Goal: Task Accomplishment & Management: Use online tool/utility

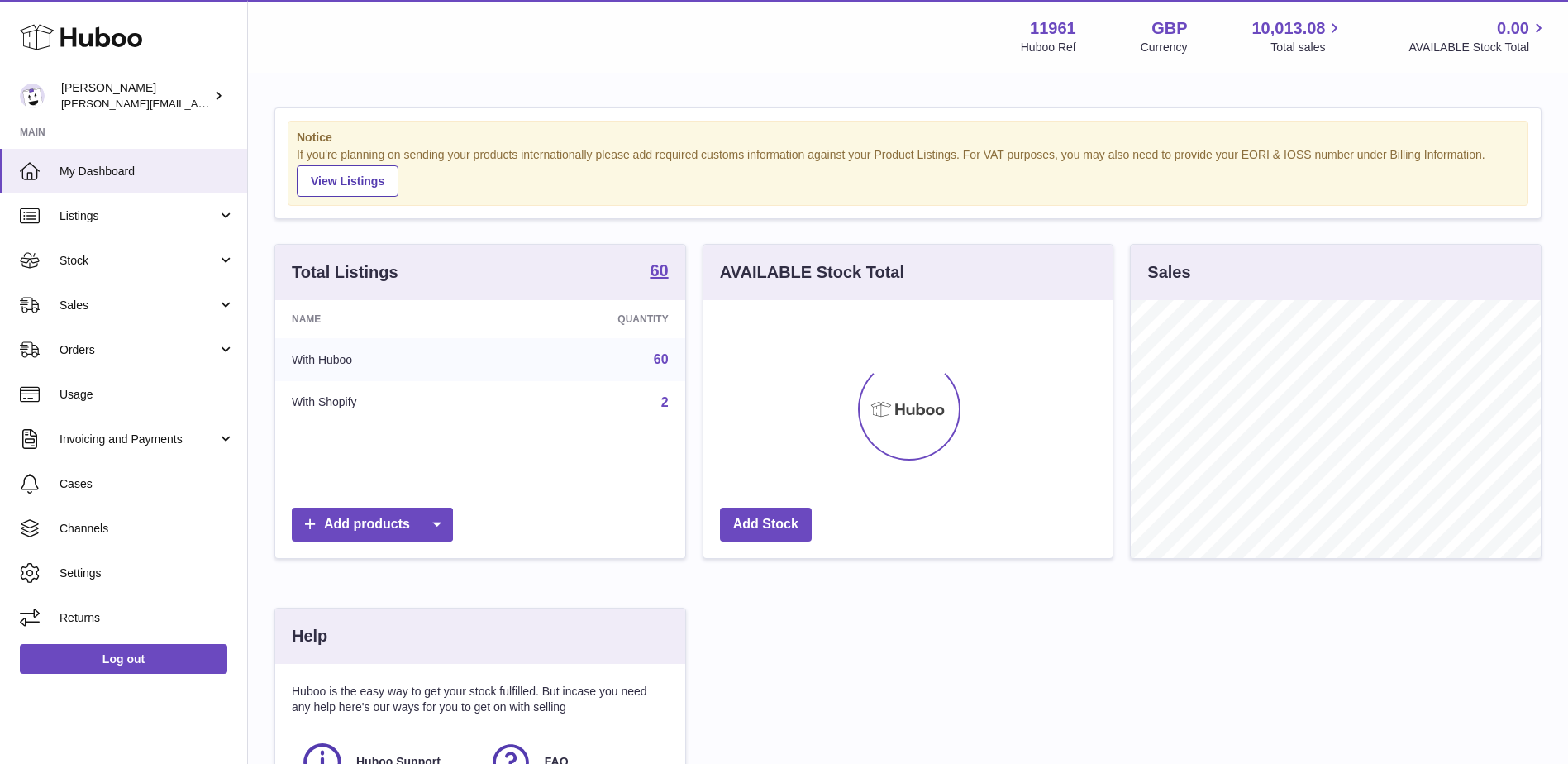
scroll to position [258, 409]
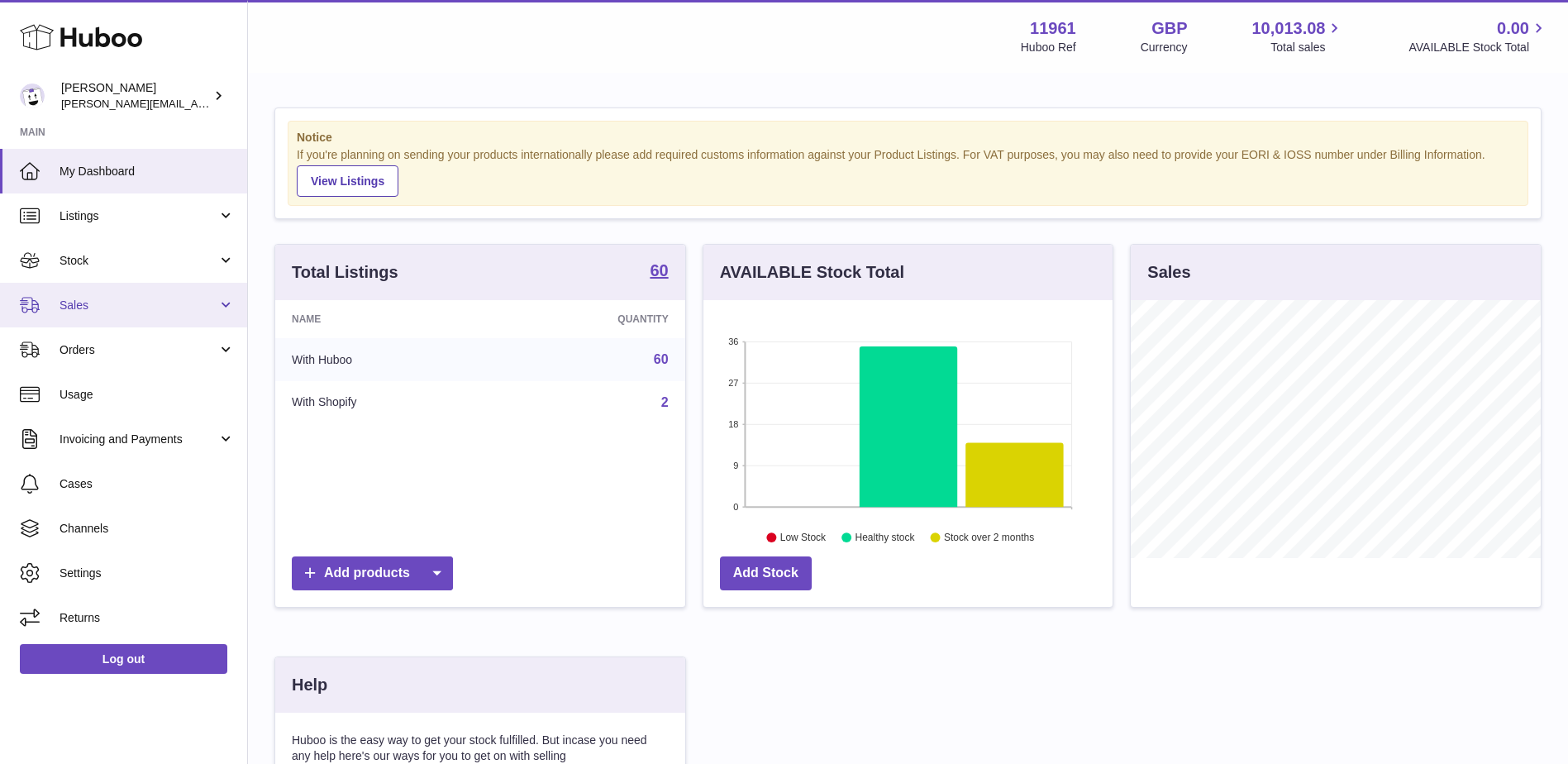
click at [231, 305] on link "Sales" at bounding box center [124, 305] width 247 height 44
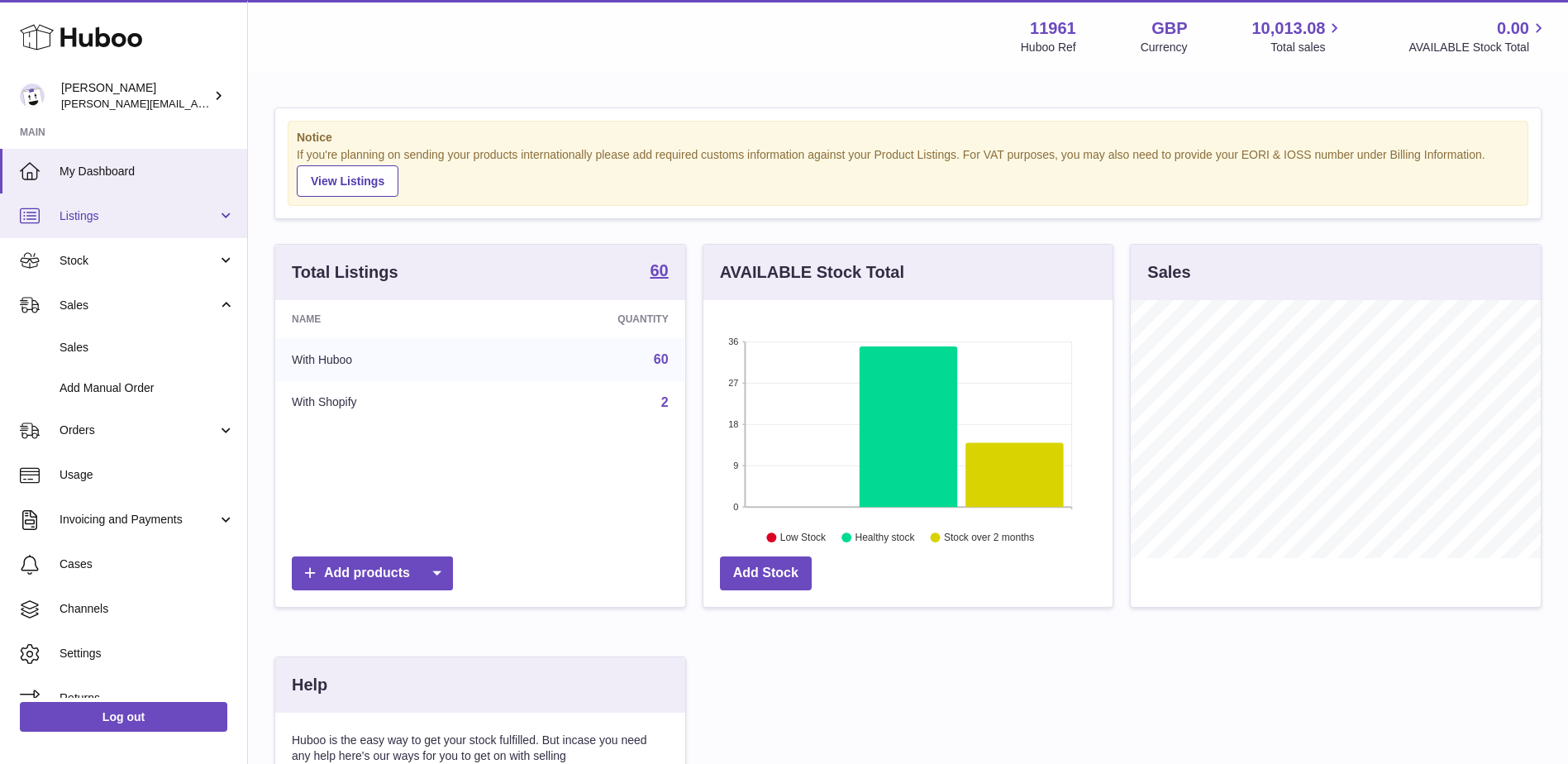
click at [228, 219] on link "Listings" at bounding box center [124, 215] width 247 height 44
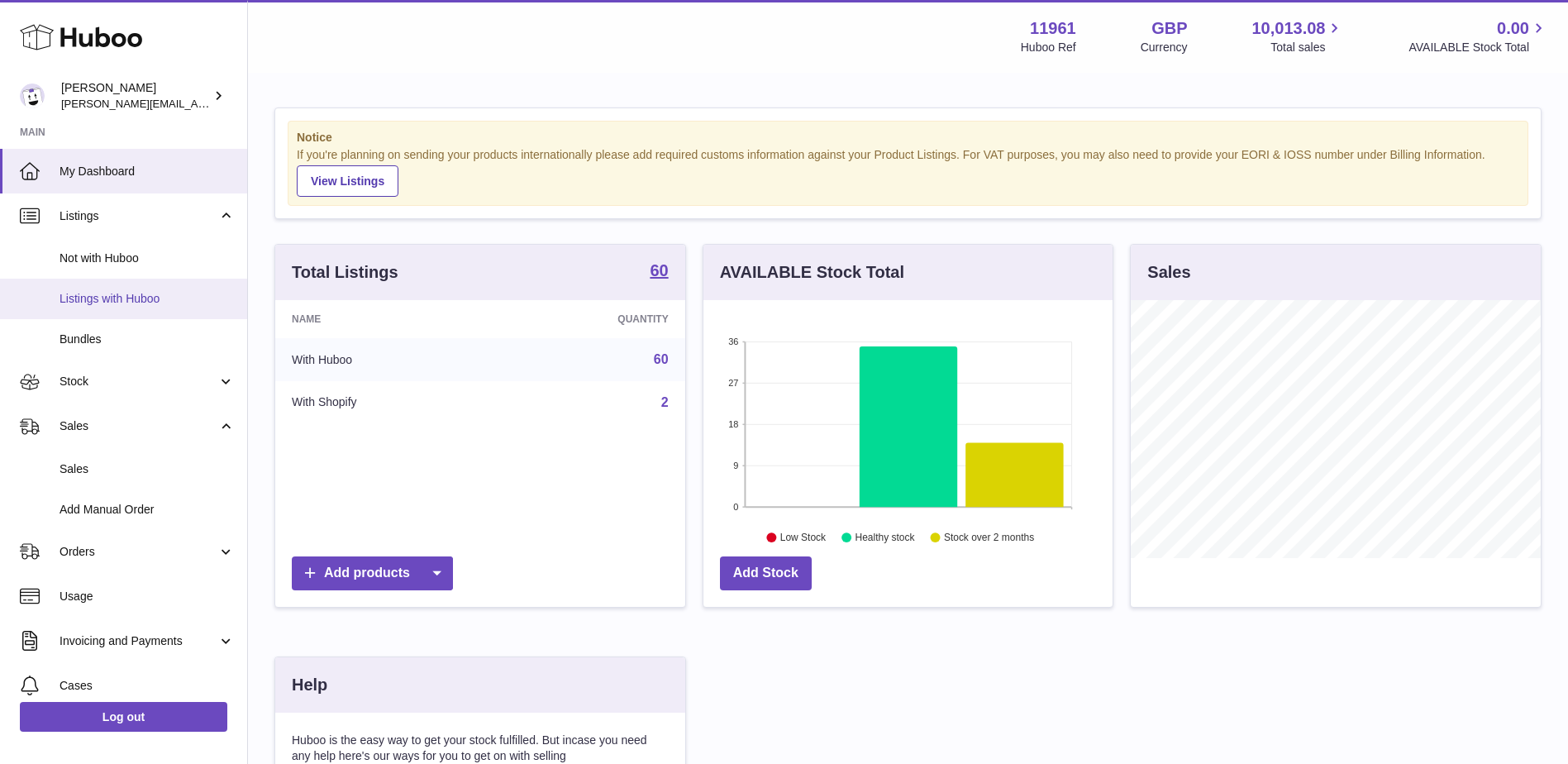
click at [98, 299] on span "Listings with Huboo" at bounding box center [146, 298] width 175 height 16
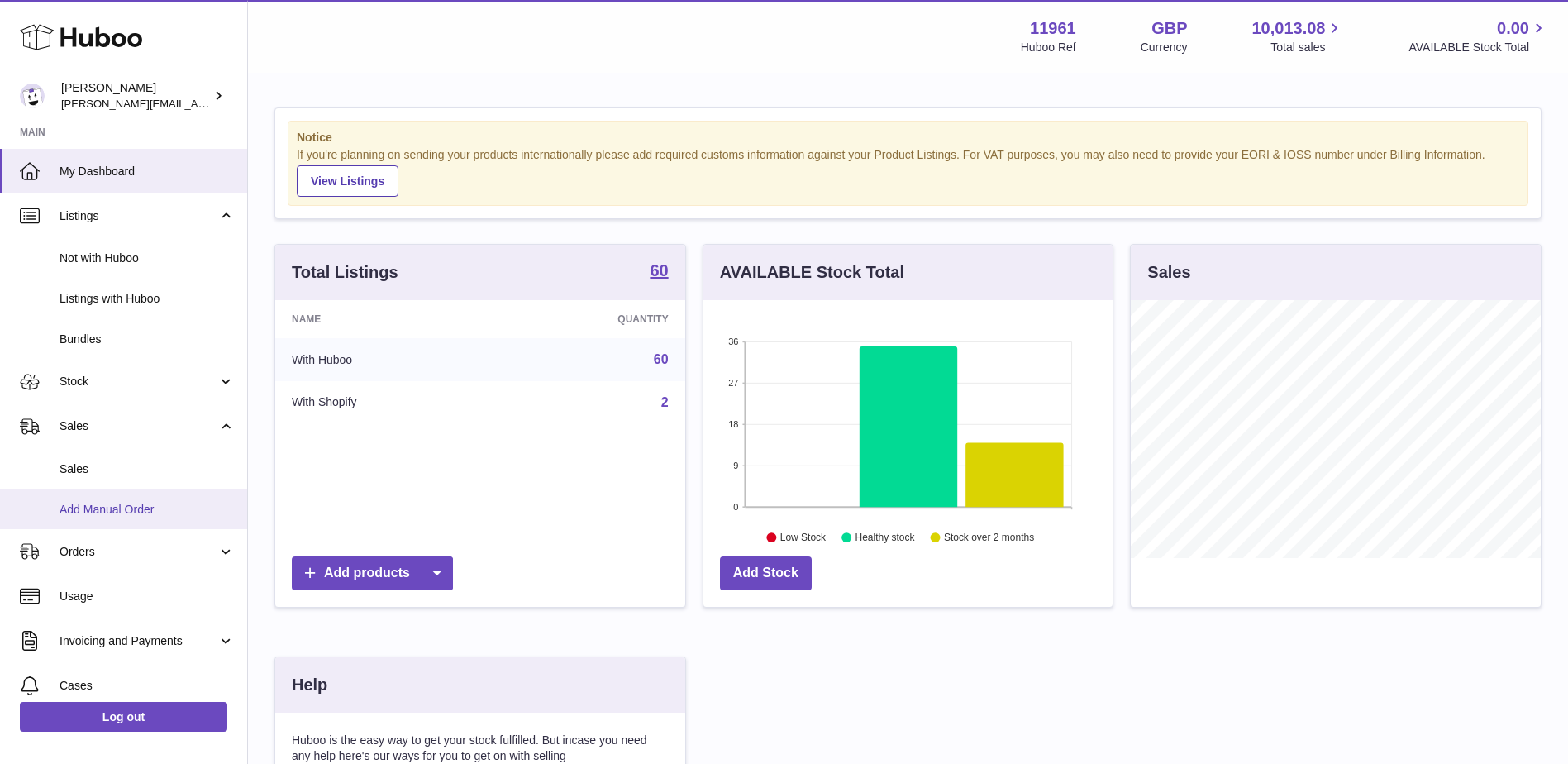
click at [95, 506] on span "Add Manual Order" at bounding box center [146, 510] width 175 height 16
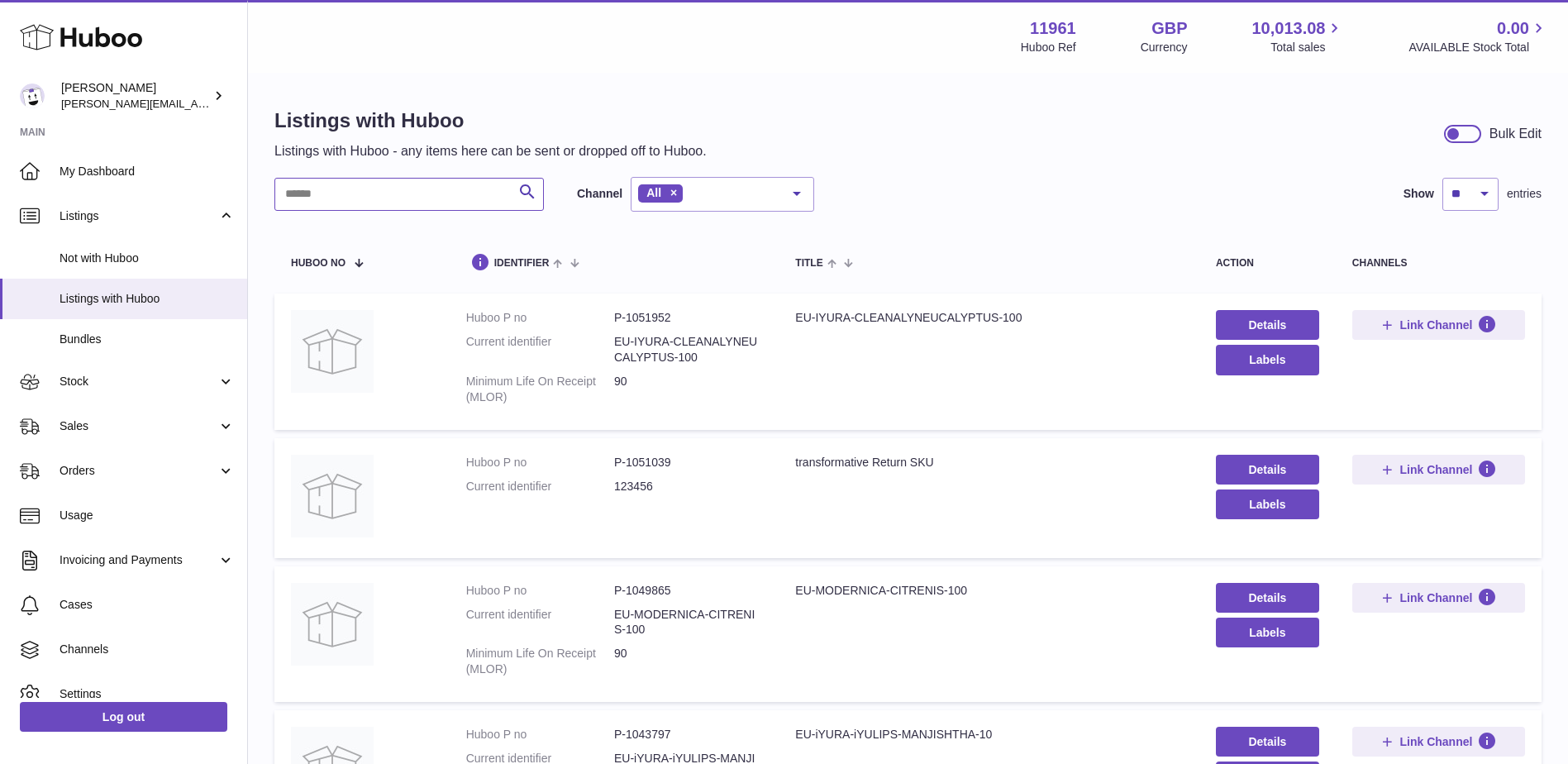
click at [385, 180] on input "text" at bounding box center [409, 194] width 270 height 33
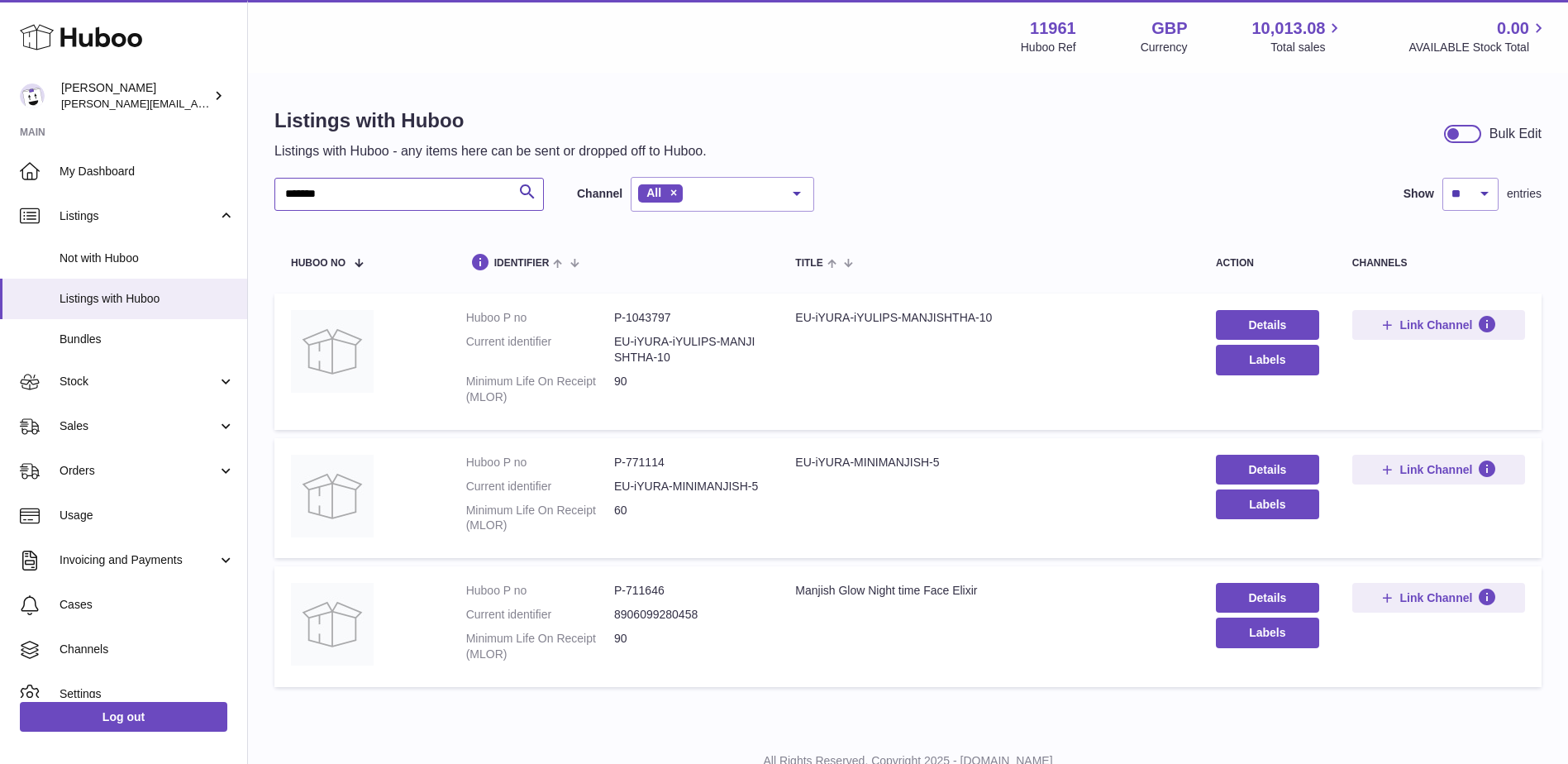
type input "*******"
copy div "EU-iYURA-MINIMANJISH-5"
drag, startPoint x: 794, startPoint y: 462, endPoint x: 950, endPoint y: 463, distance: 156.0
click at [950, 463] on td "Title EU-iYURA-MINIMANJISH-5" at bounding box center [989, 499] width 421 height 121
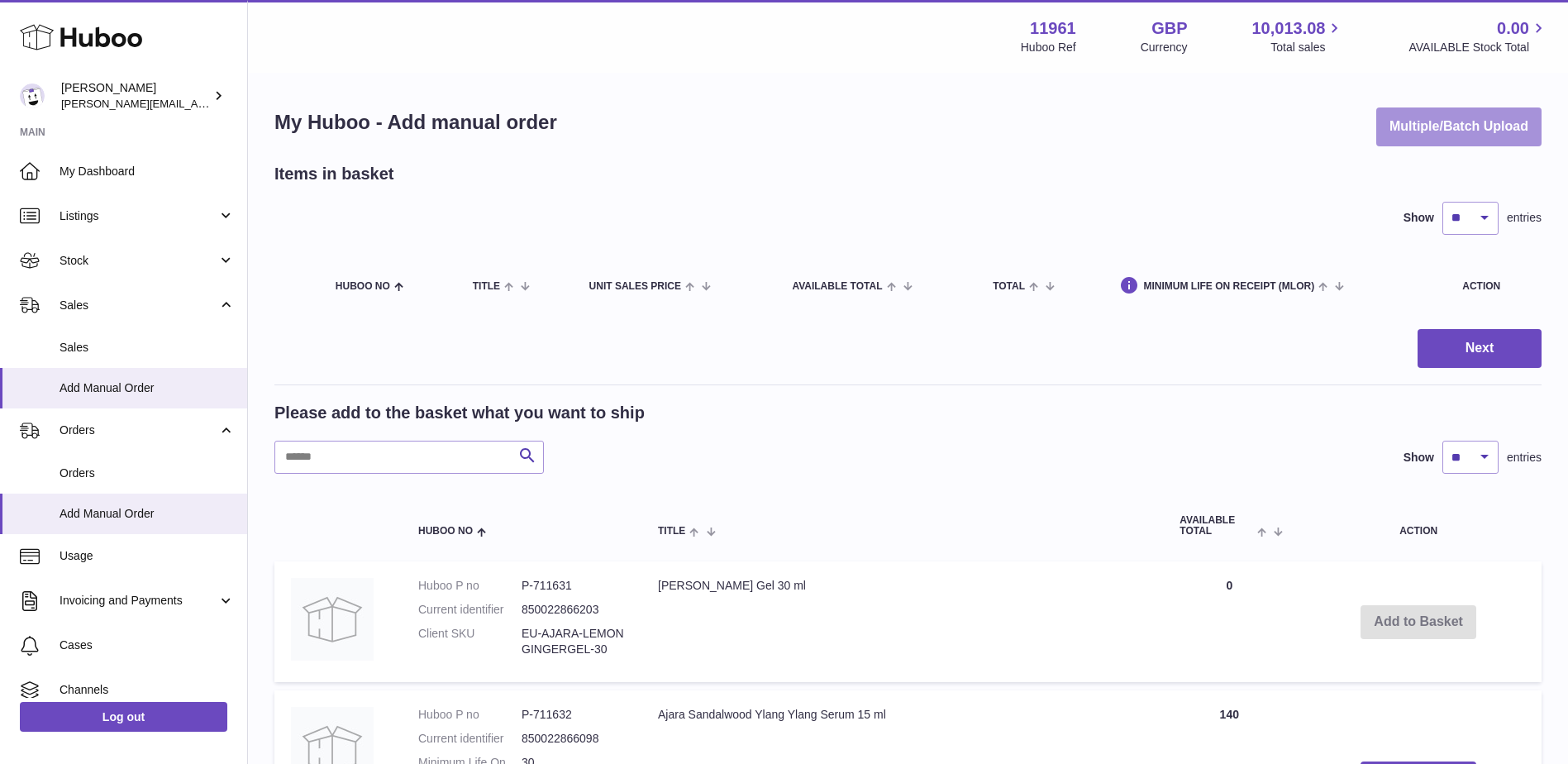
click at [1460, 128] on button "Multiple/Batch Upload" at bounding box center [1459, 127] width 165 height 39
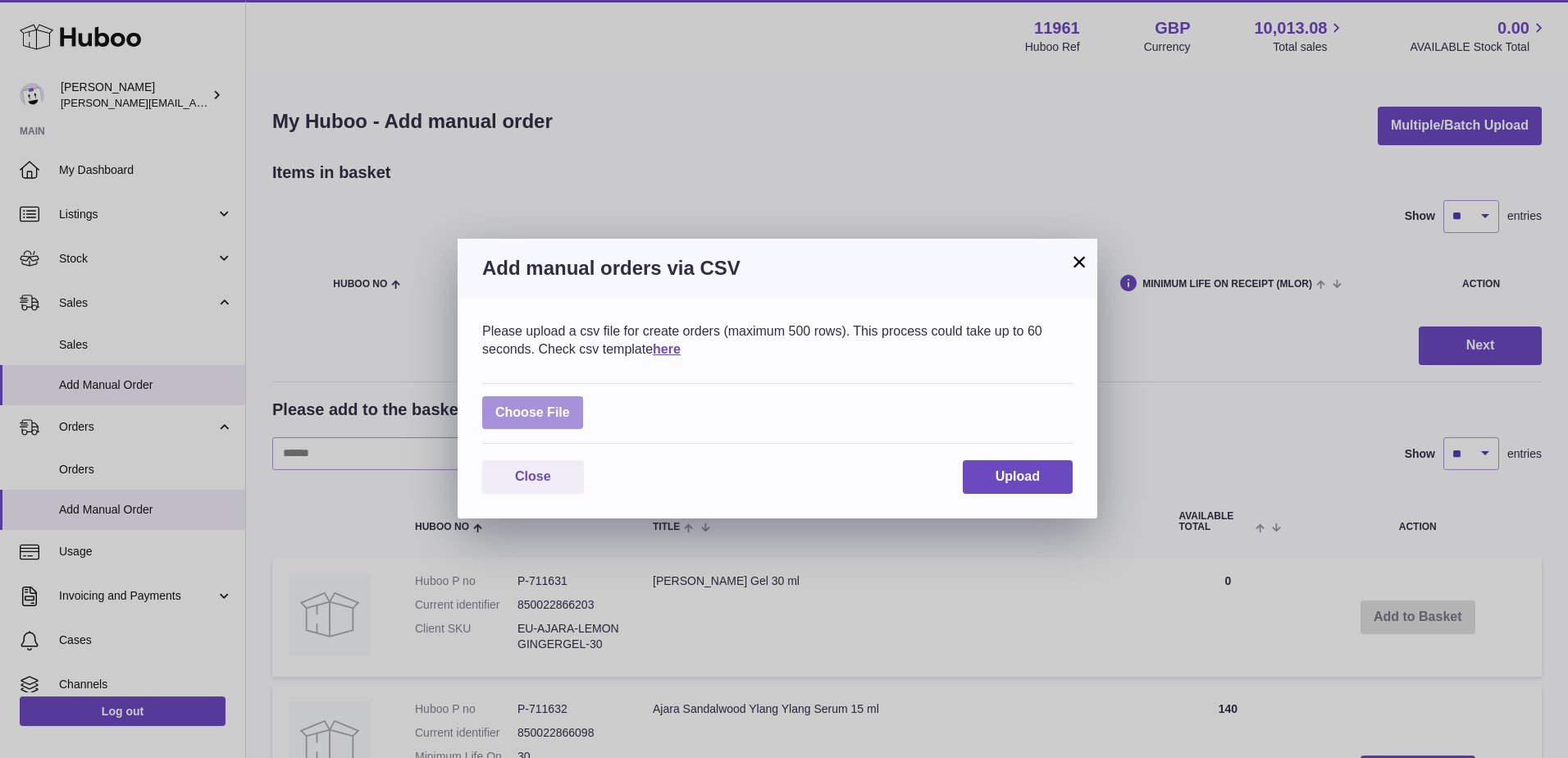
click at [519, 400] on label at bounding box center [532, 413] width 101 height 34
click at [570, 404] on input "file" at bounding box center [570, 404] width 1 height 1
type input "**********"
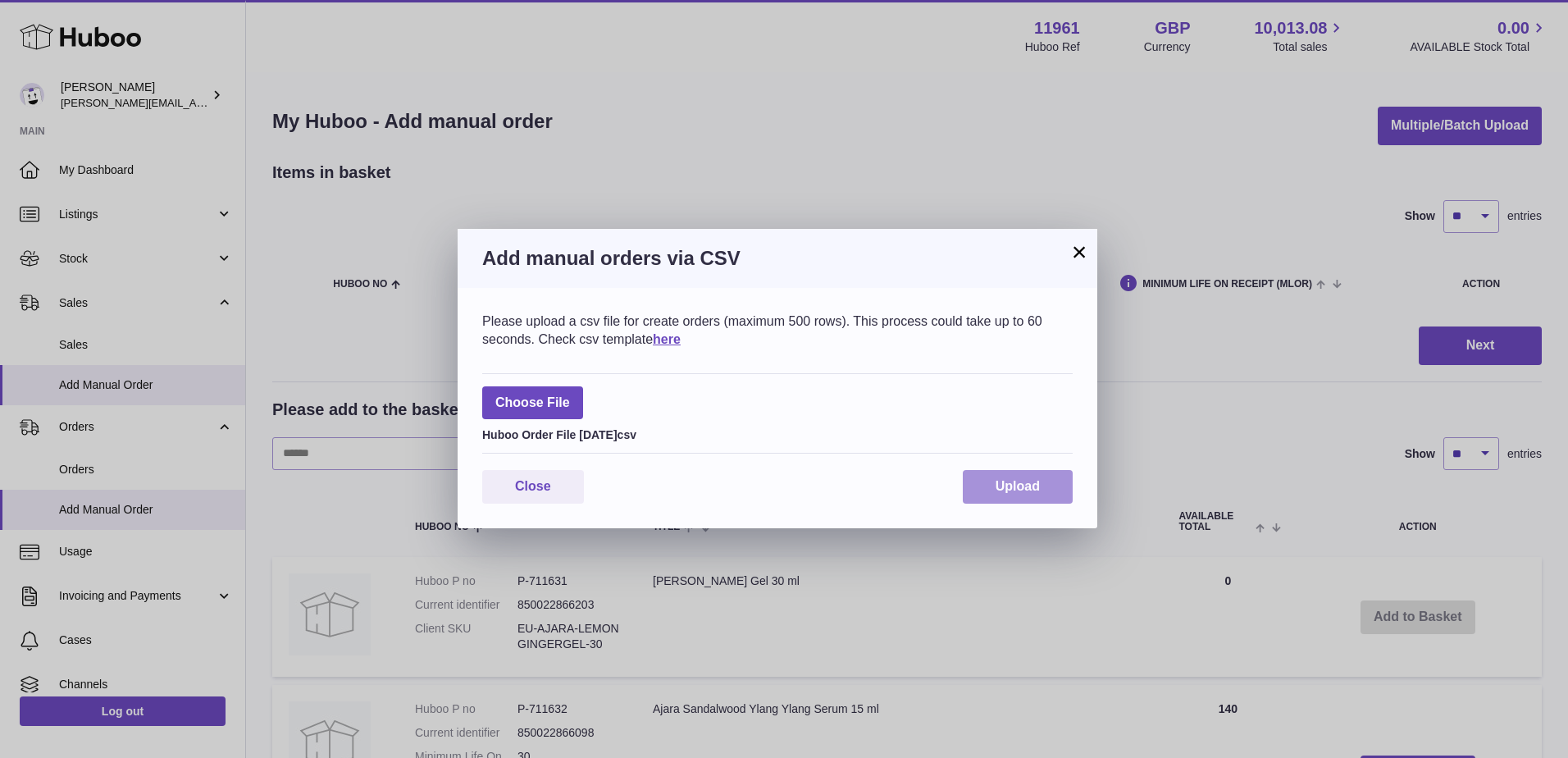
click at [1035, 481] on span "Upload" at bounding box center [1017, 486] width 44 height 14
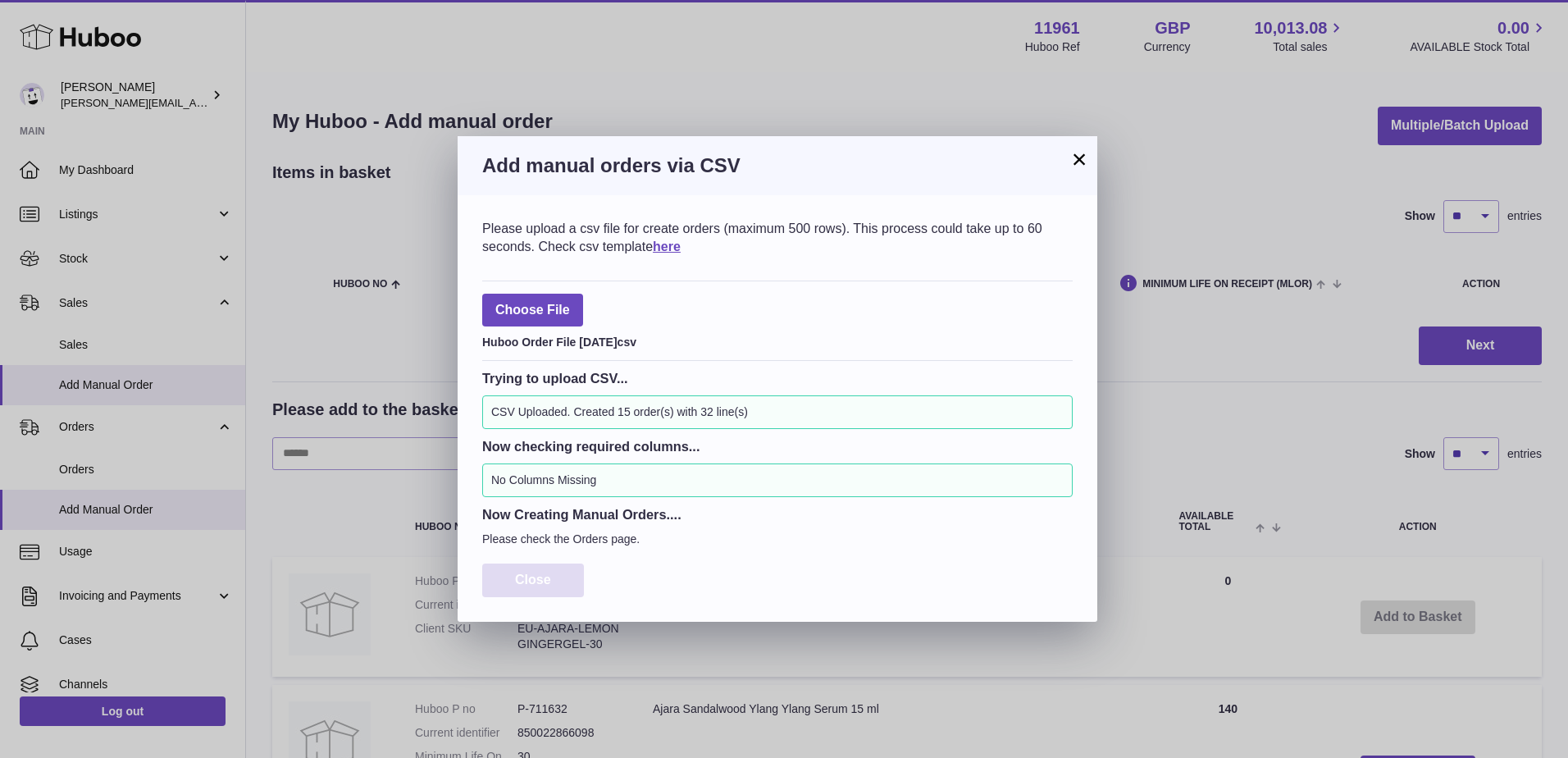
click at [551, 577] on button "Close" at bounding box center [533, 580] width 102 height 34
